Goal: Transaction & Acquisition: Purchase product/service

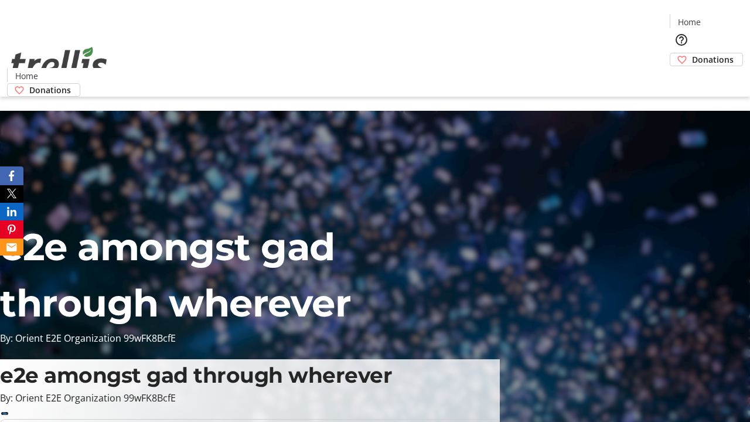
click at [692, 53] on span "Donations" at bounding box center [713, 59] width 42 height 12
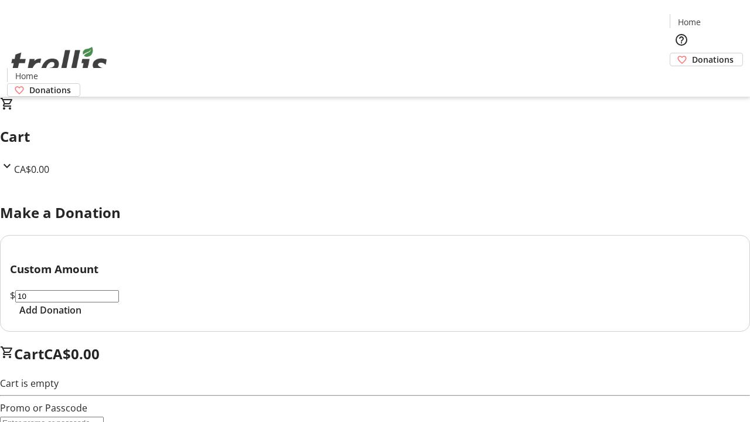
click at [81, 317] on span "Add Donation" at bounding box center [50, 310] width 62 height 14
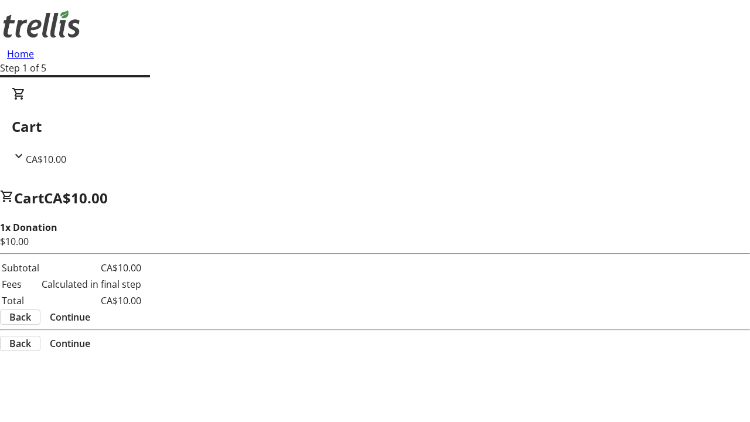
select select "CA"
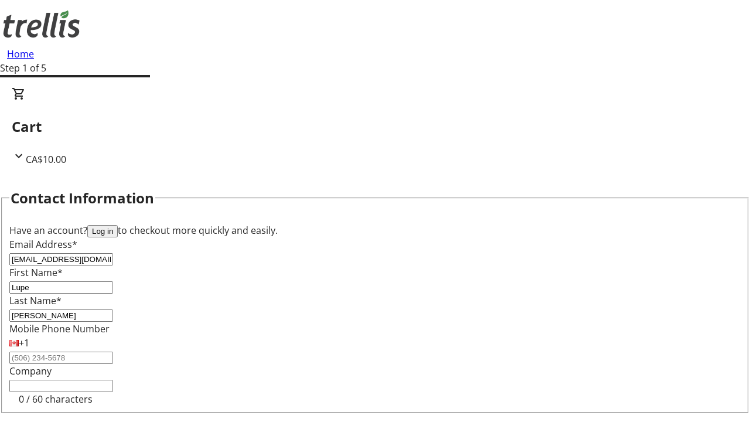
scroll to position [157, 0]
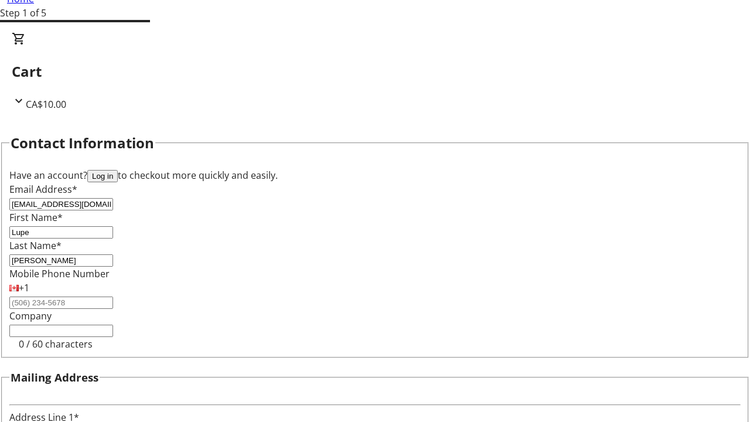
type input "[STREET_ADDRESS][PERSON_NAME]"
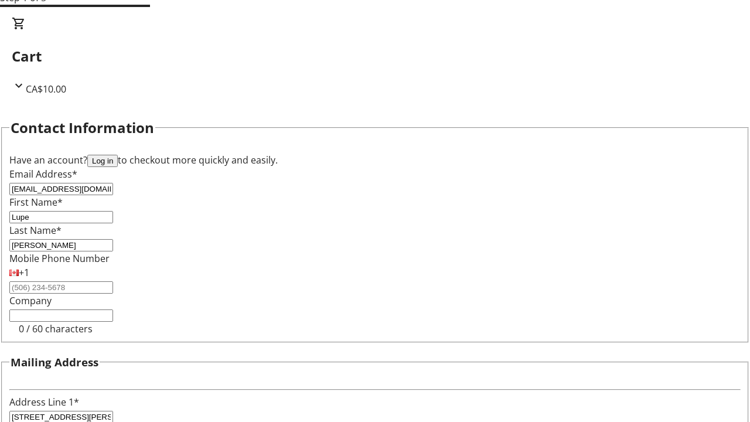
type input "Kelowna"
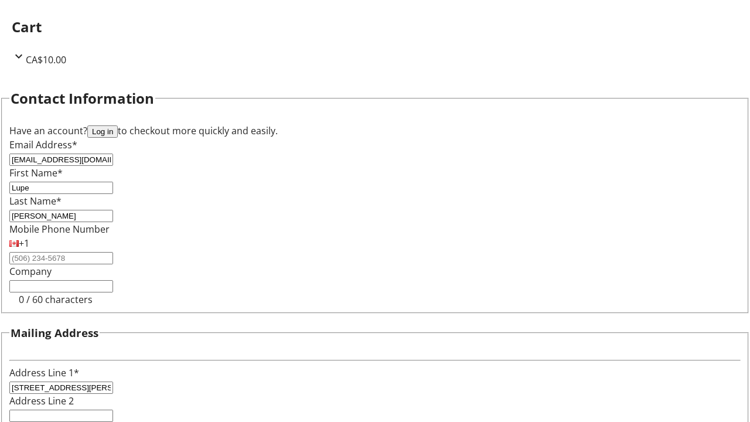
select select "BC"
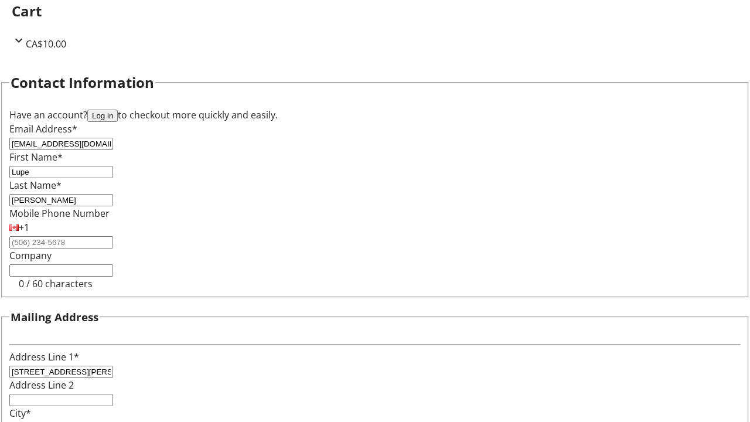
type input "Kelowna"
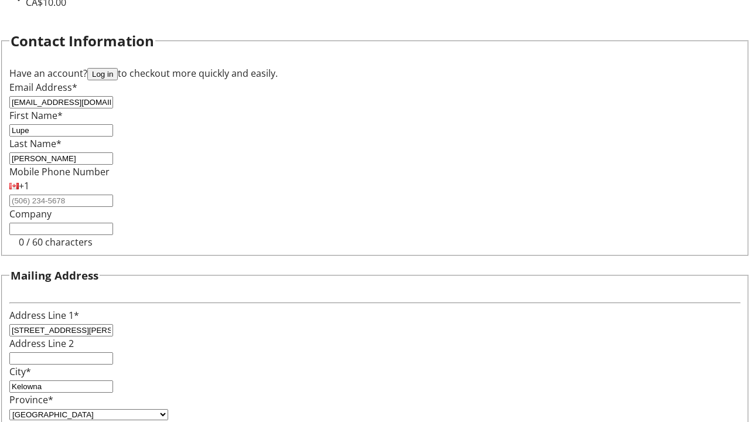
type input "V1Y 0C2"
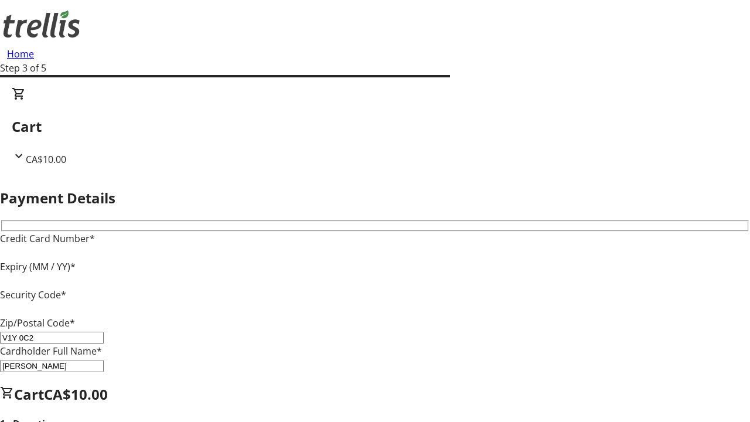
type input "V1Y 0C2"
